Goal: Information Seeking & Learning: Learn about a topic

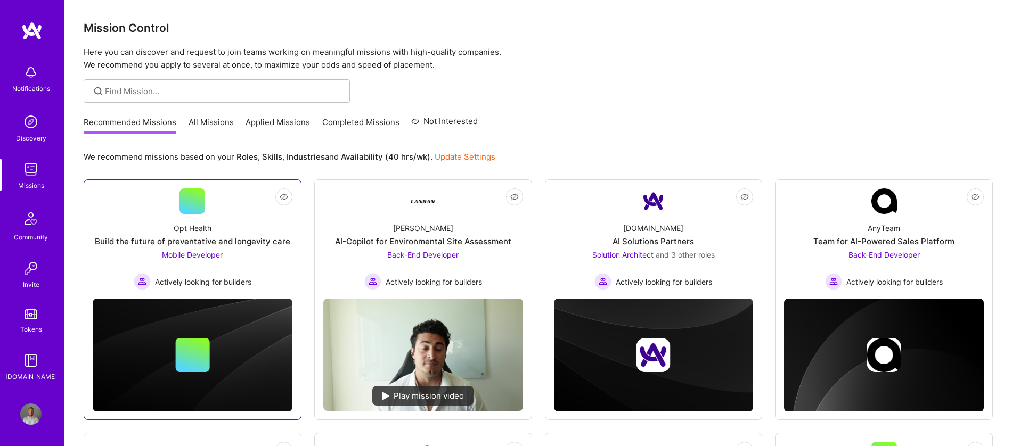
click at [203, 258] on span "Mobile Developer" at bounding box center [192, 254] width 61 height 9
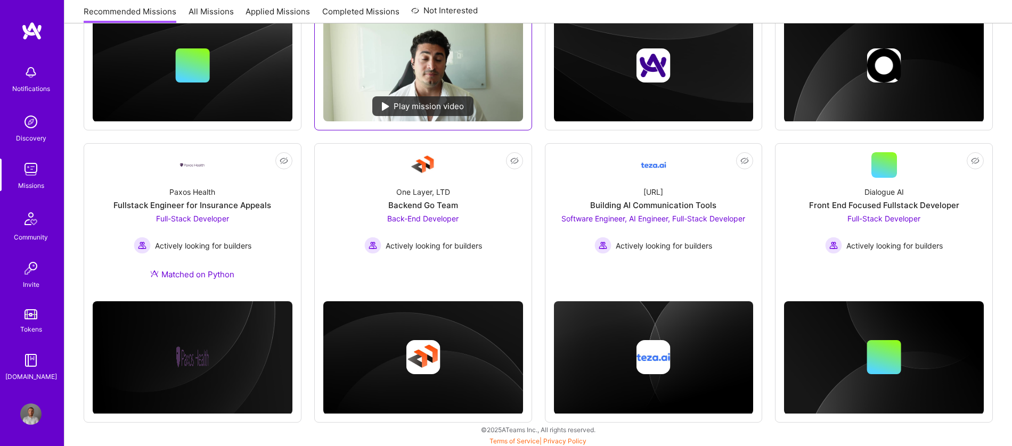
scroll to position [292, 0]
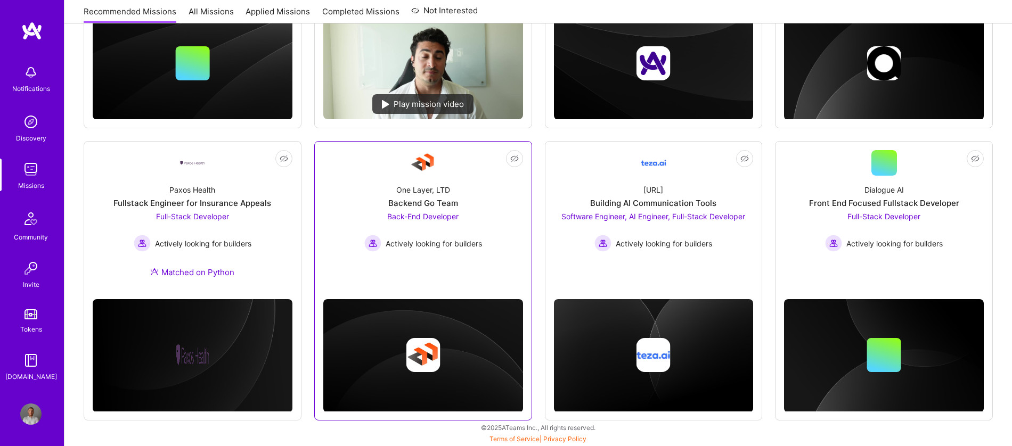
click at [404, 202] on div "Backend Go Team" at bounding box center [423, 203] width 70 height 11
